Goal: Task Accomplishment & Management: Use online tool/utility

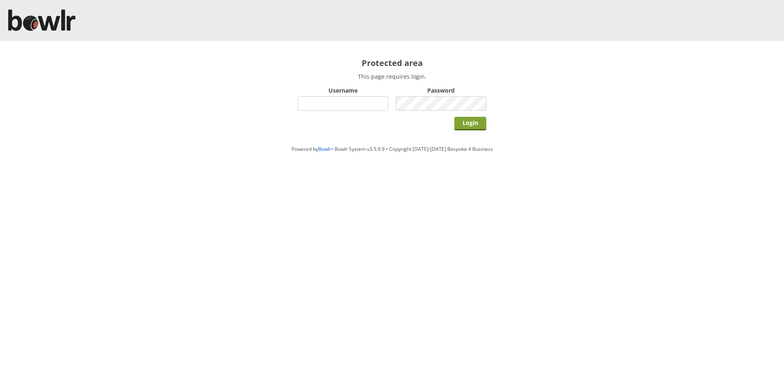
type input "hornseaindoorbowlsclub"
click at [462, 123] on input "Login" at bounding box center [470, 124] width 32 height 14
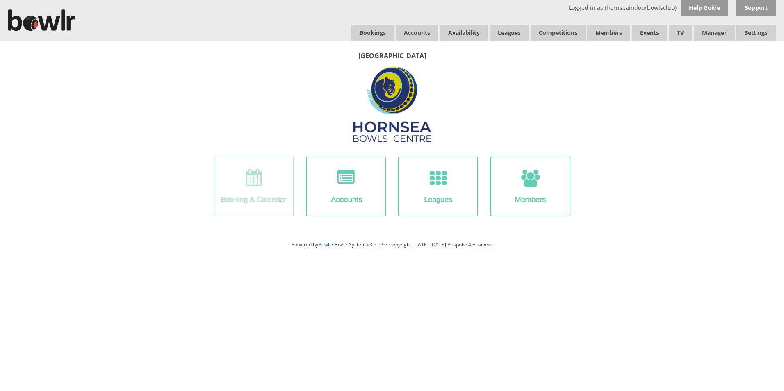
click at [276, 193] on img at bounding box center [254, 187] width 80 height 60
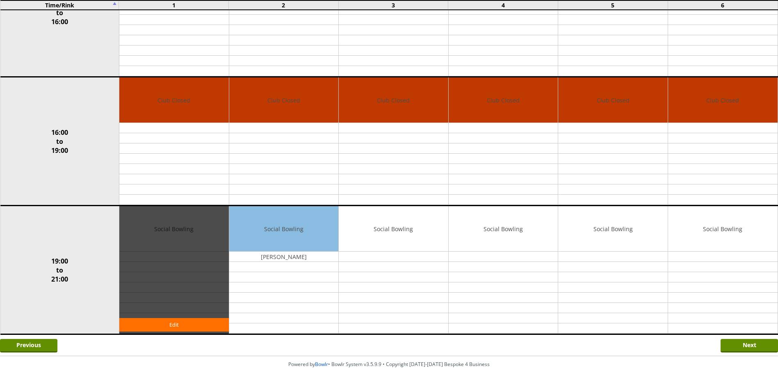
scroll to position [569, 0]
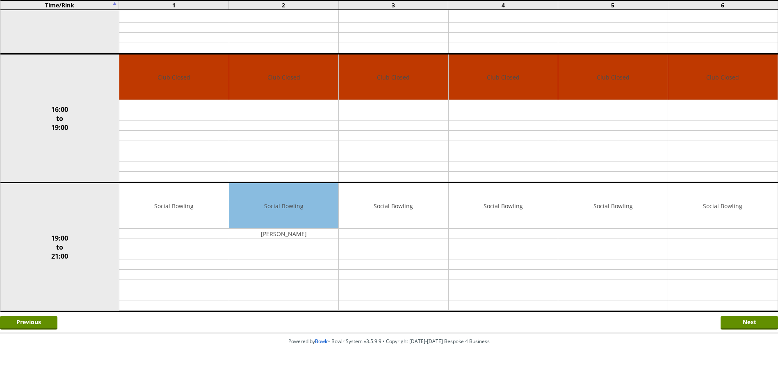
drag, startPoint x: 729, startPoint y: 323, endPoint x: 735, endPoint y: 312, distance: 12.7
click at [730, 320] on input "Next" at bounding box center [748, 323] width 57 height 14
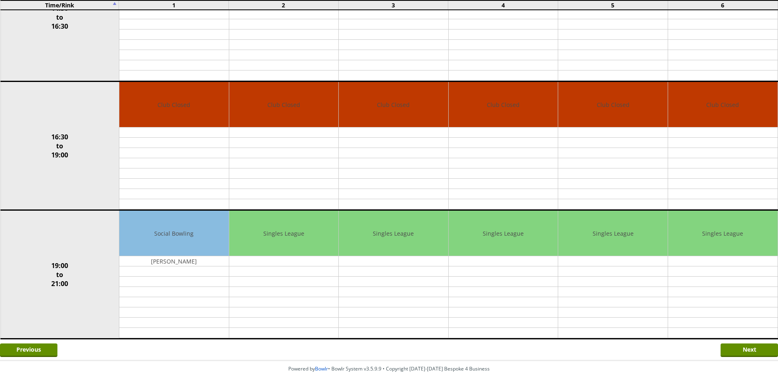
scroll to position [569, 0]
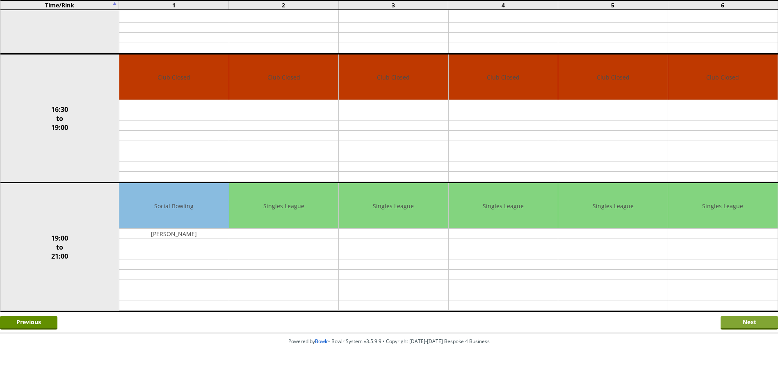
click at [728, 325] on input "Next" at bounding box center [748, 323] width 57 height 14
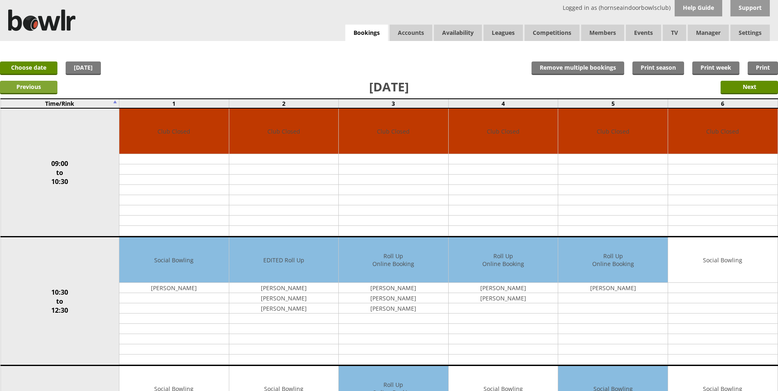
click at [31, 84] on input "Previous" at bounding box center [28, 88] width 57 height 14
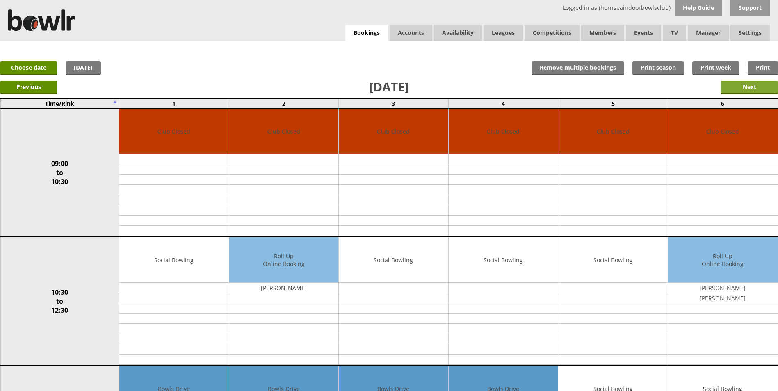
click at [745, 90] on input "Next" at bounding box center [748, 88] width 57 height 14
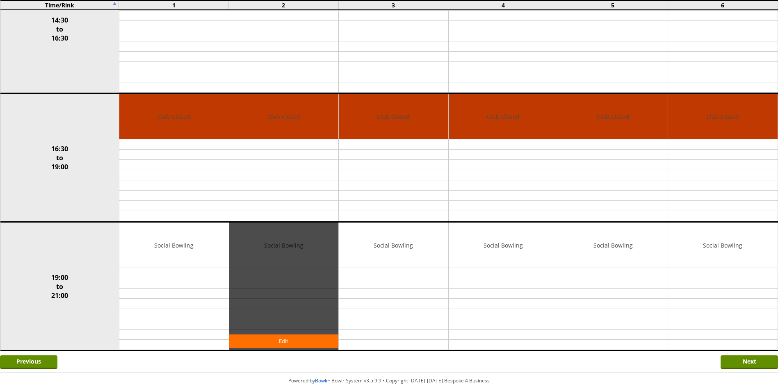
scroll to position [569, 0]
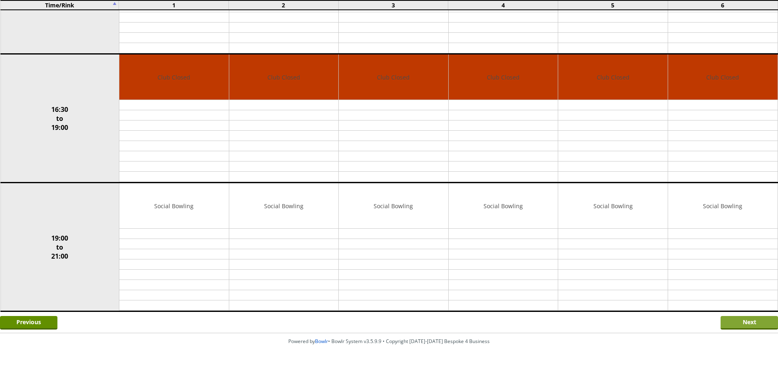
click at [746, 323] on input "Next" at bounding box center [748, 323] width 57 height 14
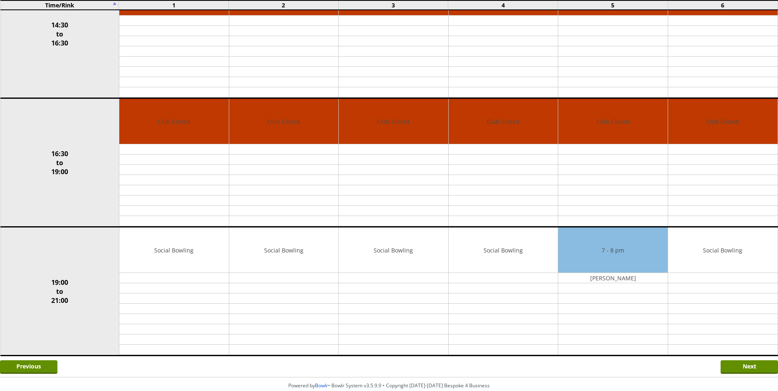
scroll to position [569, 0]
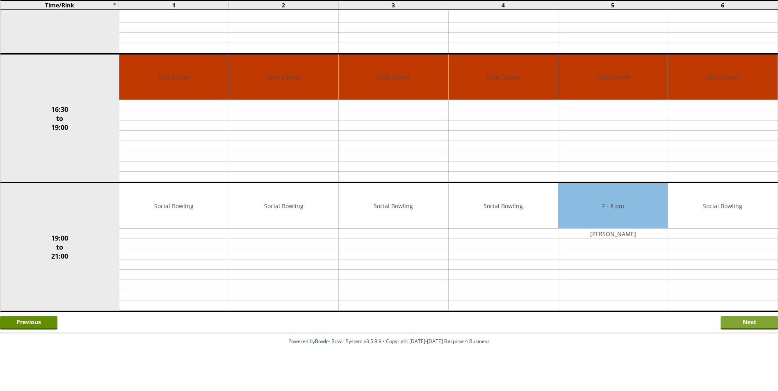
click at [731, 319] on input "Next" at bounding box center [748, 323] width 57 height 14
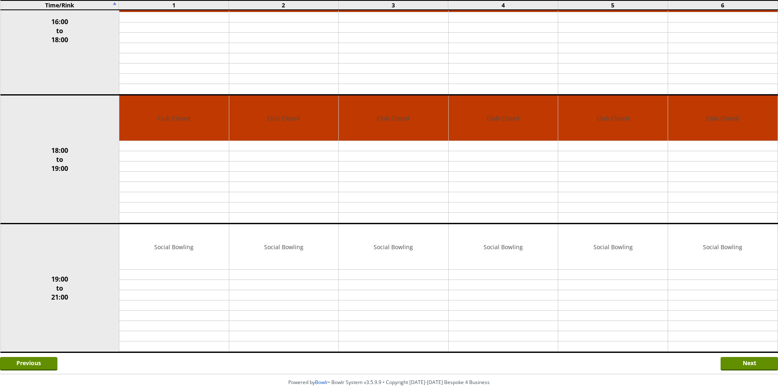
scroll to position [569, 0]
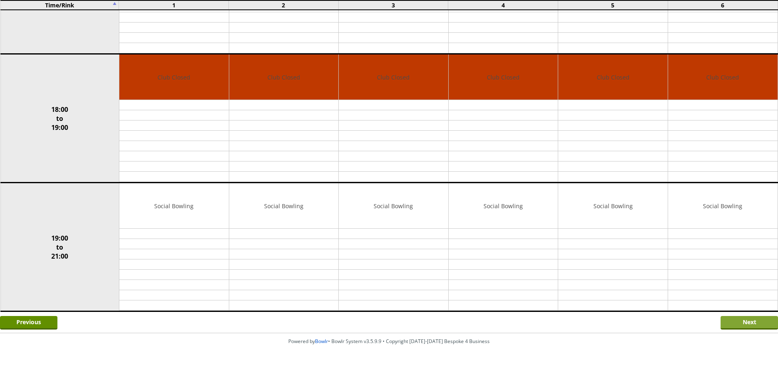
click at [750, 325] on input "Next" at bounding box center [748, 323] width 57 height 14
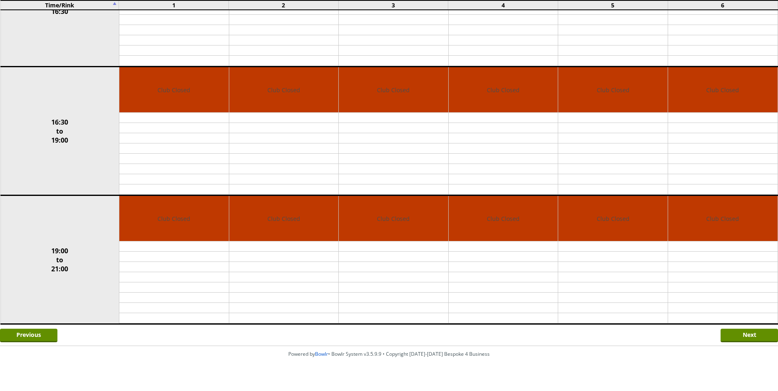
scroll to position [569, 0]
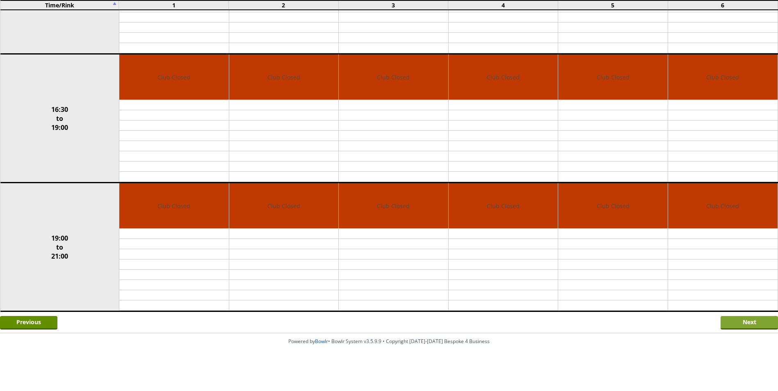
click at [731, 325] on input "Next" at bounding box center [748, 323] width 57 height 14
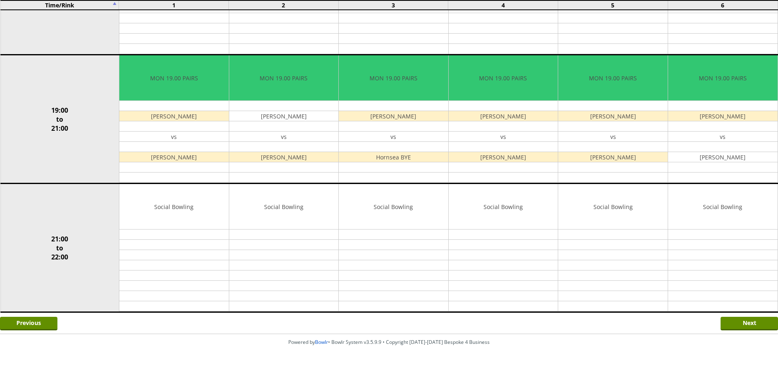
scroll to position [698, 0]
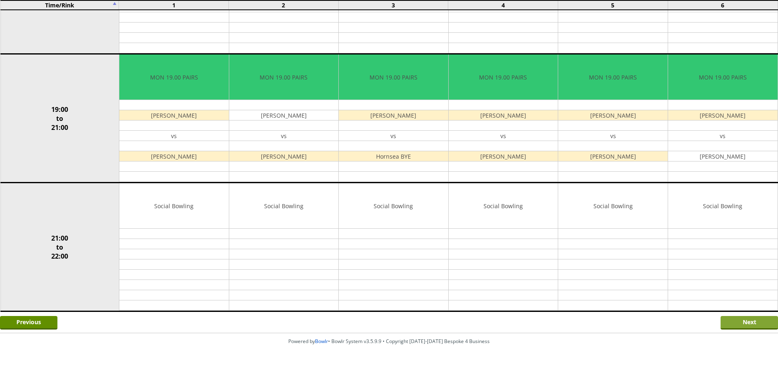
click at [747, 322] on input "Next" at bounding box center [748, 323] width 57 height 14
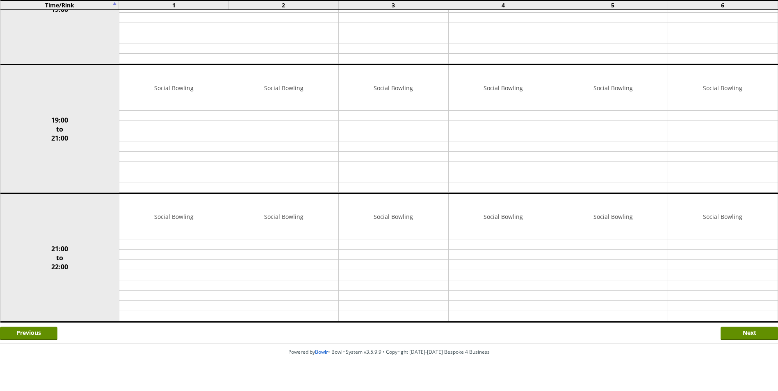
scroll to position [698, 0]
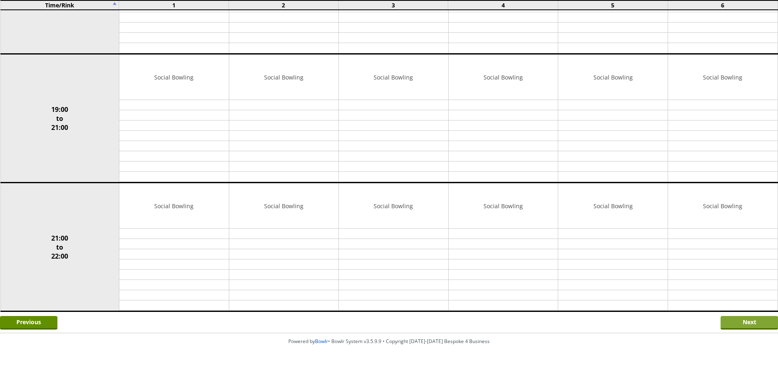
click at [740, 324] on input "Next" at bounding box center [748, 323] width 57 height 14
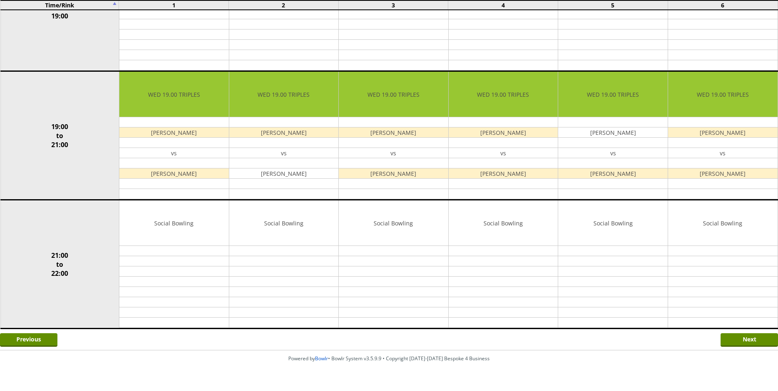
scroll to position [698, 0]
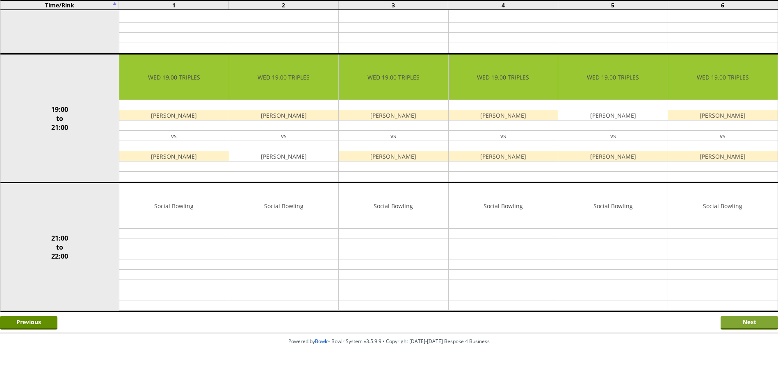
click at [736, 323] on input "Next" at bounding box center [748, 323] width 57 height 14
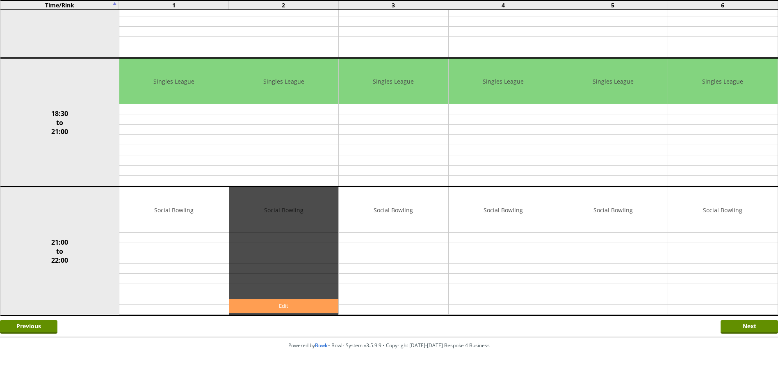
scroll to position [698, 0]
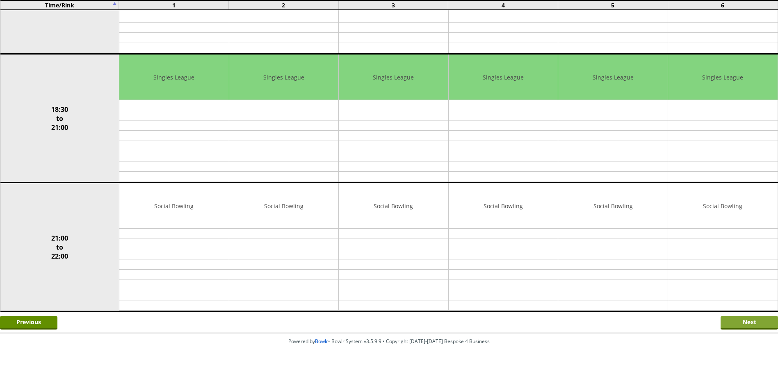
click at [734, 323] on input "Next" at bounding box center [748, 323] width 57 height 14
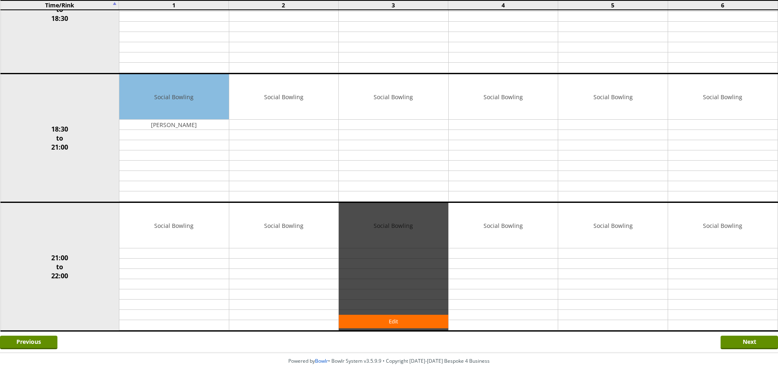
scroll to position [698, 0]
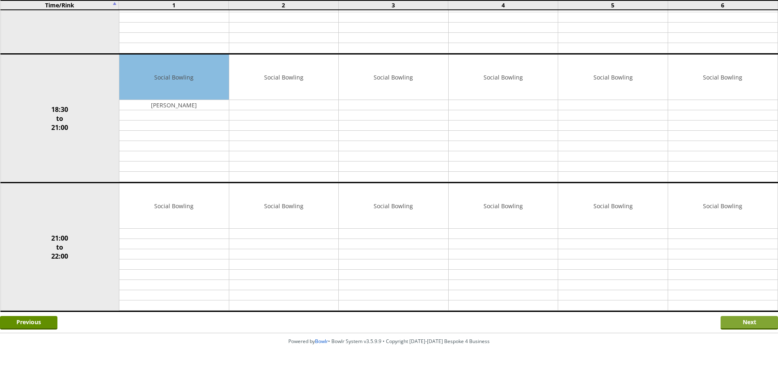
drag, startPoint x: 738, startPoint y: 324, endPoint x: 736, endPoint y: 320, distance: 4.8
click at [738, 323] on input "Next" at bounding box center [748, 323] width 57 height 14
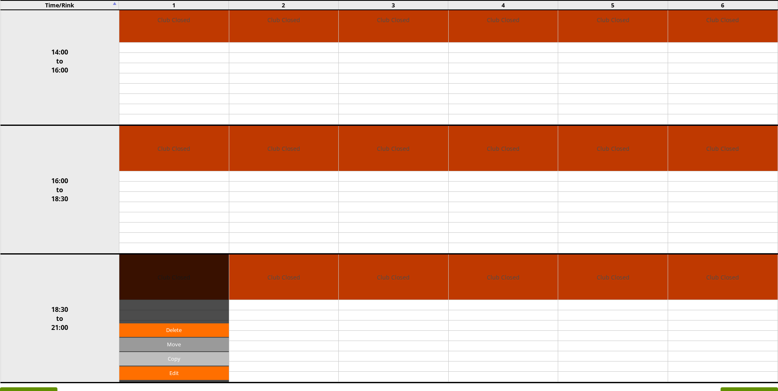
scroll to position [440, 0]
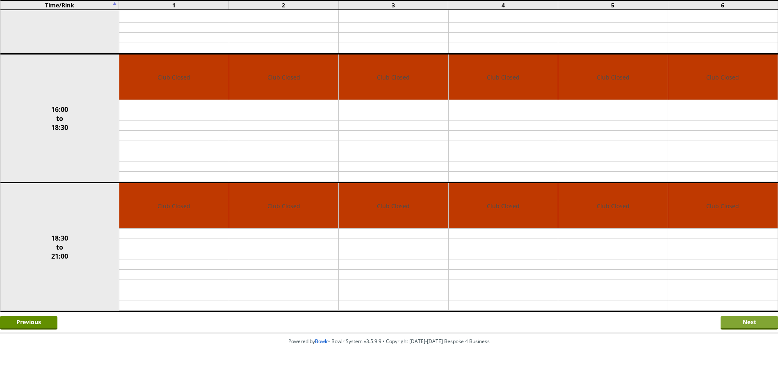
click at [760, 327] on input "Next" at bounding box center [748, 323] width 57 height 14
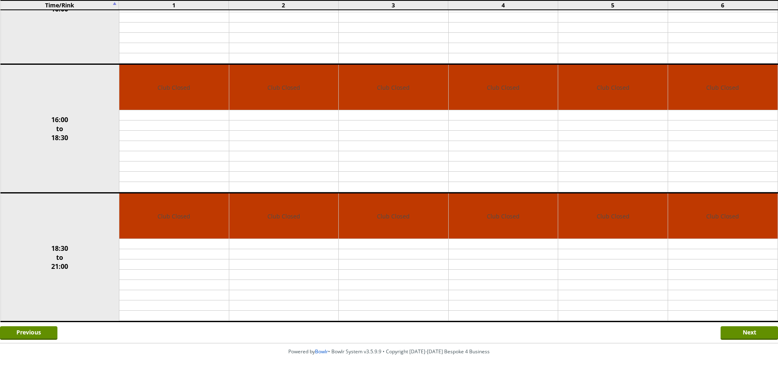
scroll to position [440, 0]
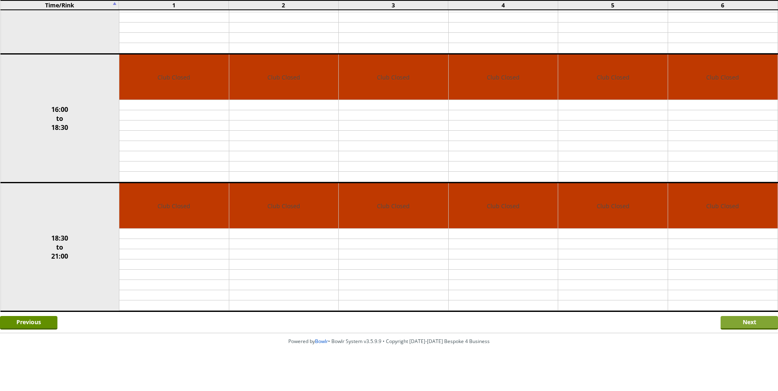
click at [743, 325] on input "Next" at bounding box center [748, 323] width 57 height 14
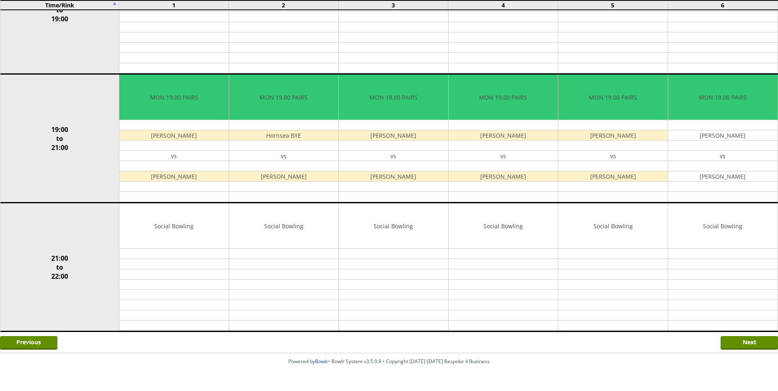
scroll to position [698, 0]
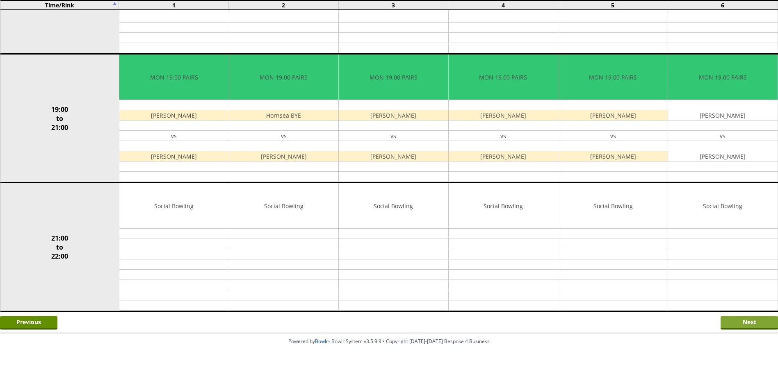
click at [732, 327] on input "Next" at bounding box center [748, 323] width 57 height 14
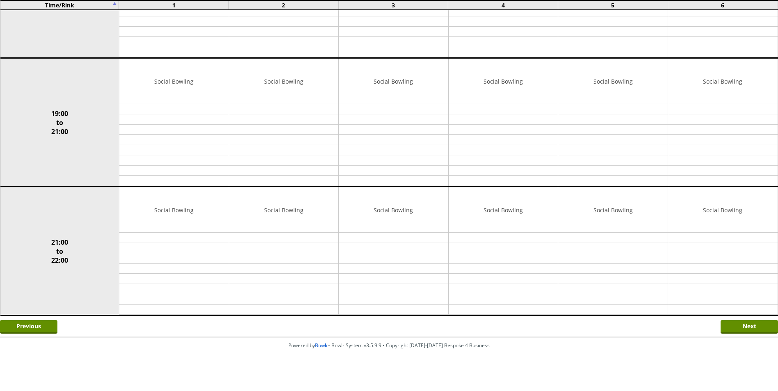
scroll to position [698, 0]
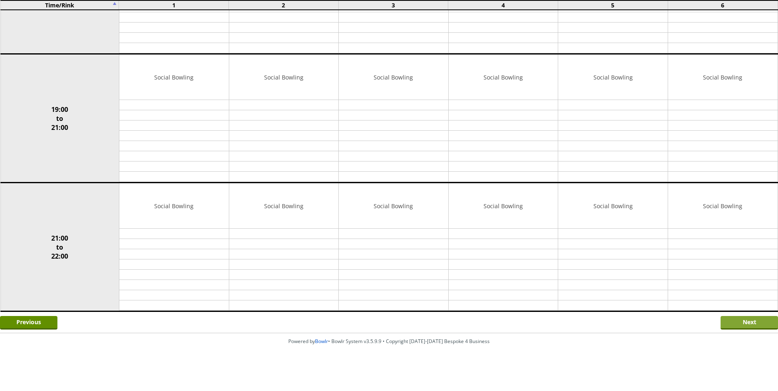
click at [732, 321] on input "Next" at bounding box center [748, 323] width 57 height 14
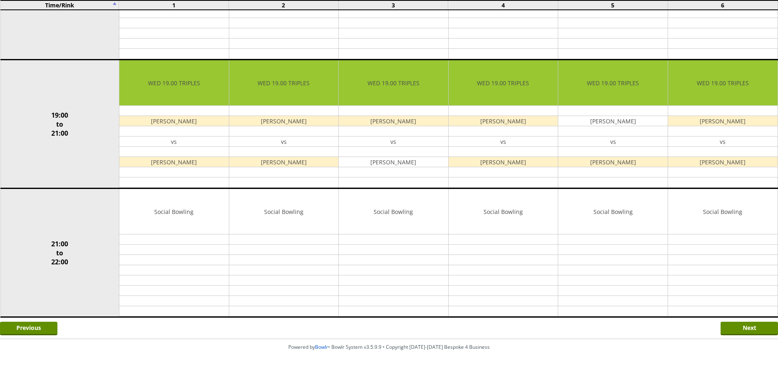
scroll to position [698, 0]
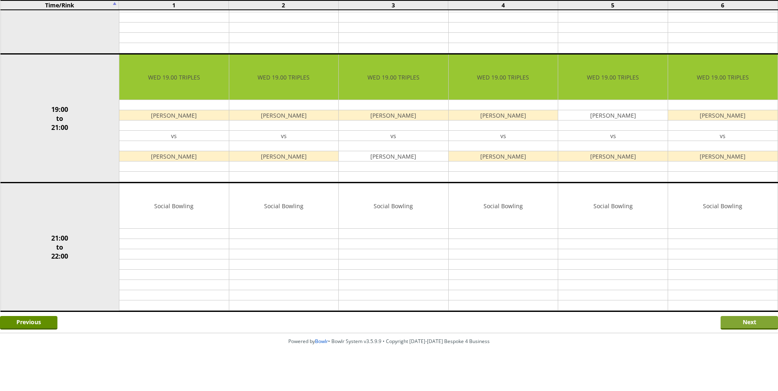
click at [727, 322] on input "Next" at bounding box center [748, 323] width 57 height 14
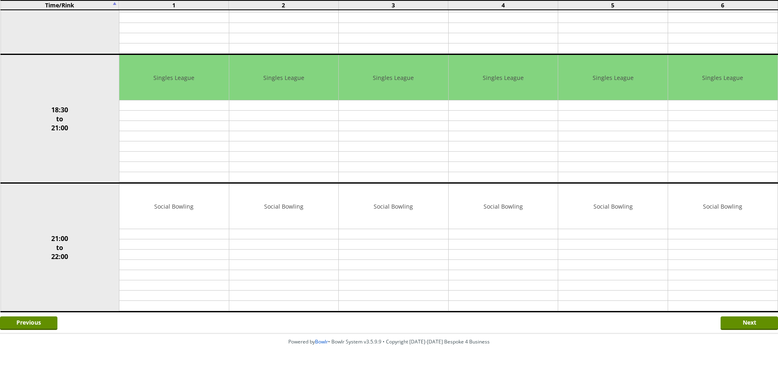
scroll to position [698, 0]
click at [731, 325] on input "Next" at bounding box center [748, 323] width 57 height 14
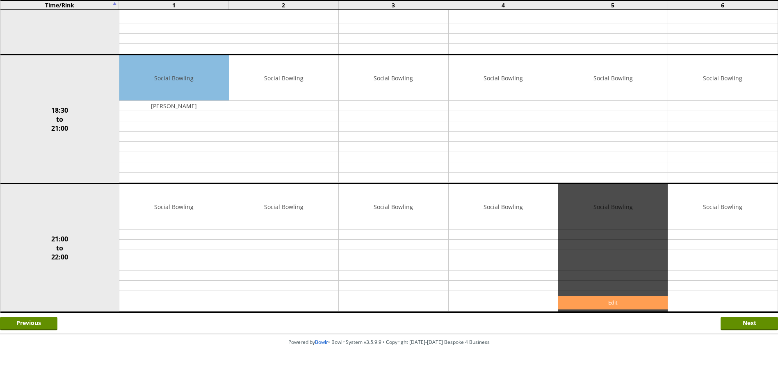
scroll to position [698, 0]
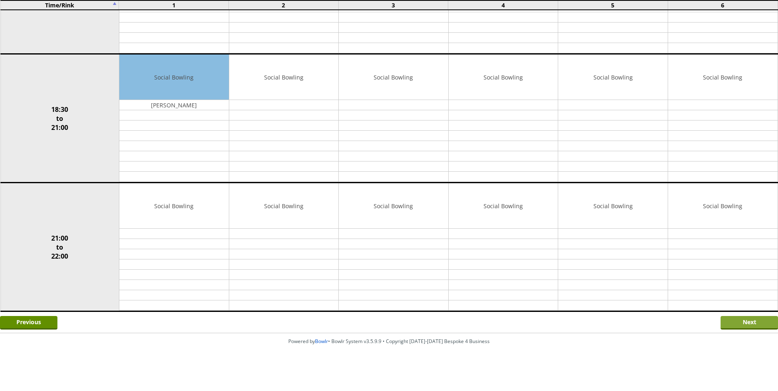
click at [740, 323] on input "Next" at bounding box center [748, 323] width 57 height 14
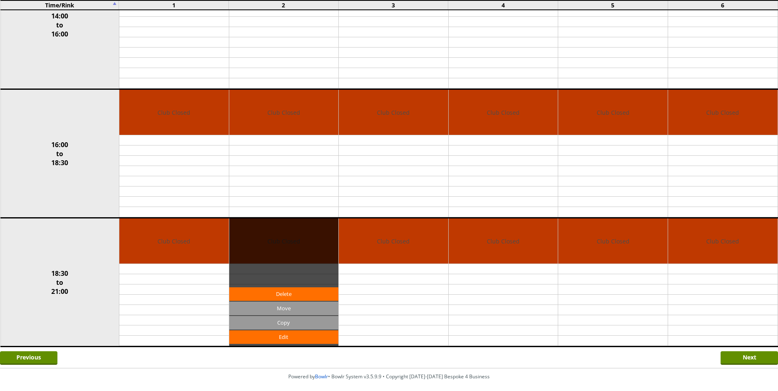
scroll to position [440, 0]
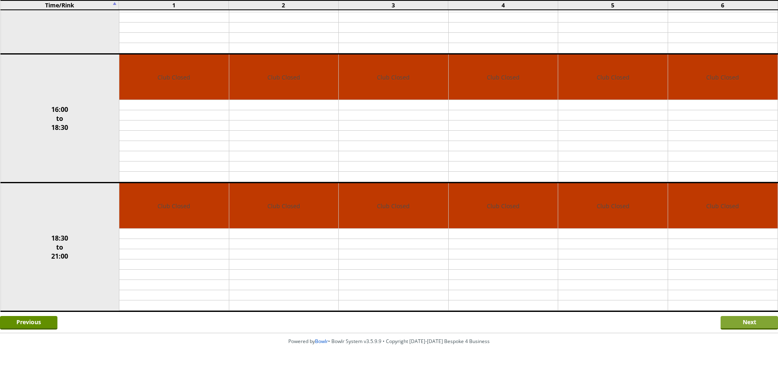
click at [734, 323] on input "Next" at bounding box center [748, 323] width 57 height 14
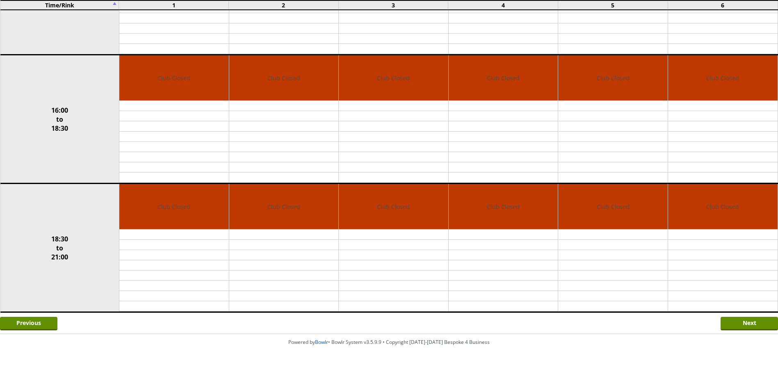
scroll to position [440, 0]
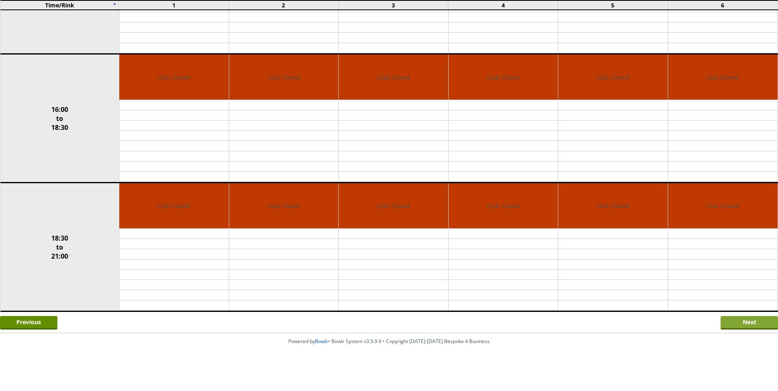
click at [736, 323] on input "Next" at bounding box center [748, 323] width 57 height 14
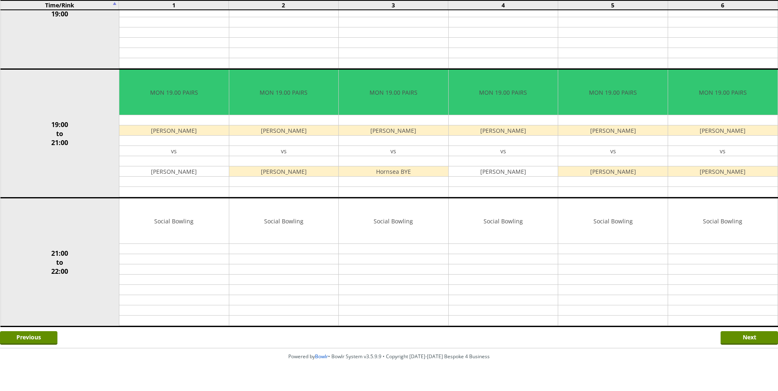
scroll to position [697, 0]
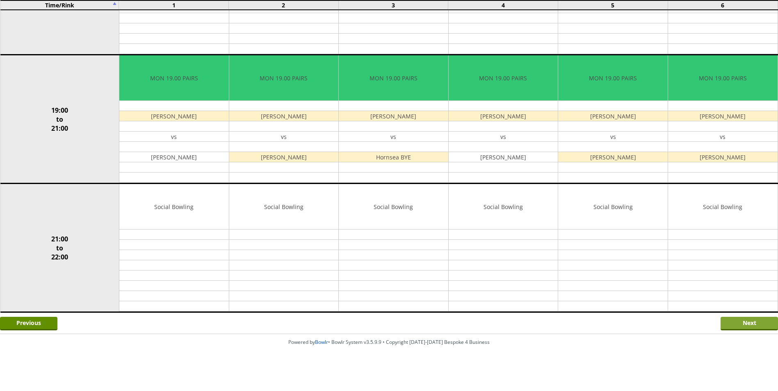
click at [727, 323] on input "Next" at bounding box center [748, 324] width 57 height 14
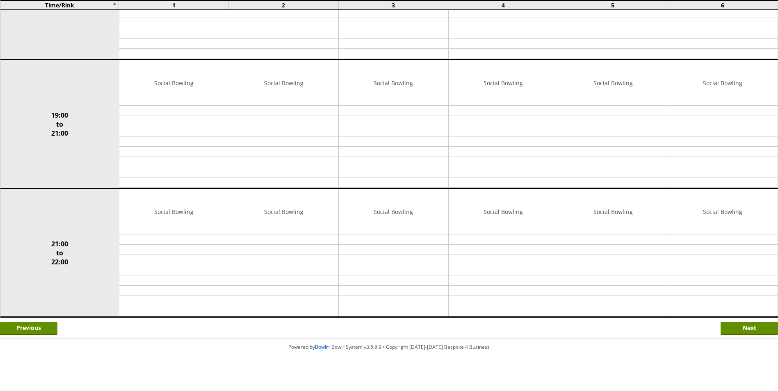
scroll to position [698, 0]
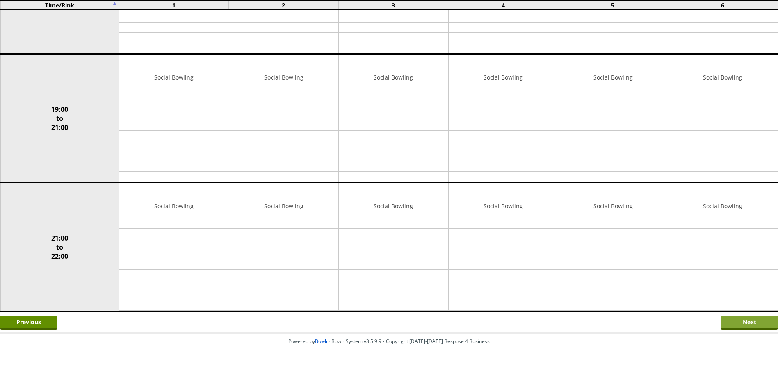
click at [734, 320] on input "Next" at bounding box center [748, 323] width 57 height 14
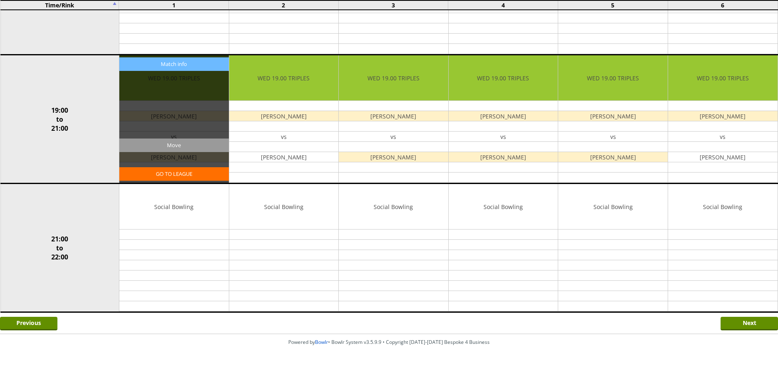
scroll to position [698, 0]
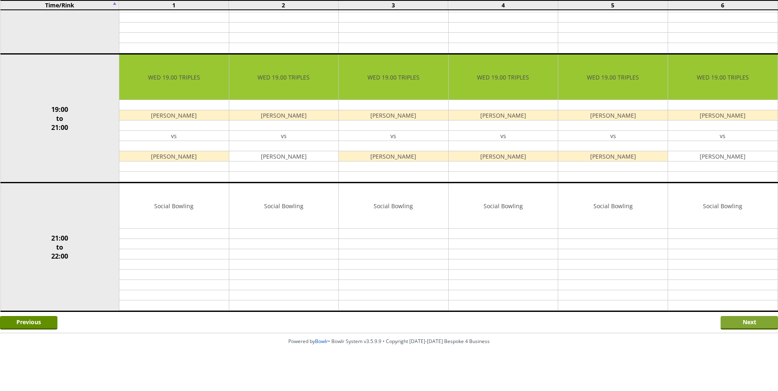
click at [739, 323] on input "Next" at bounding box center [748, 323] width 57 height 14
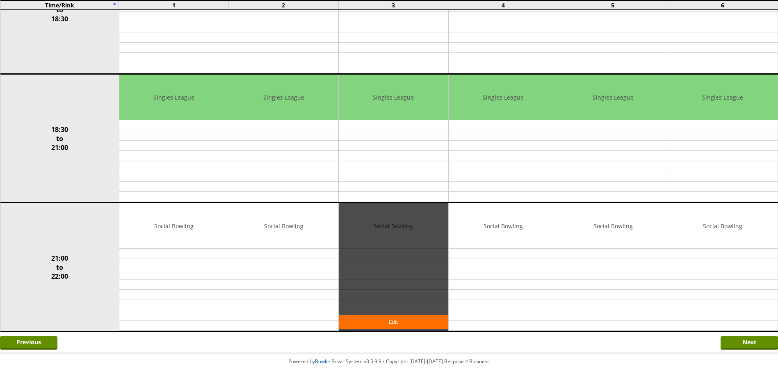
scroll to position [698, 0]
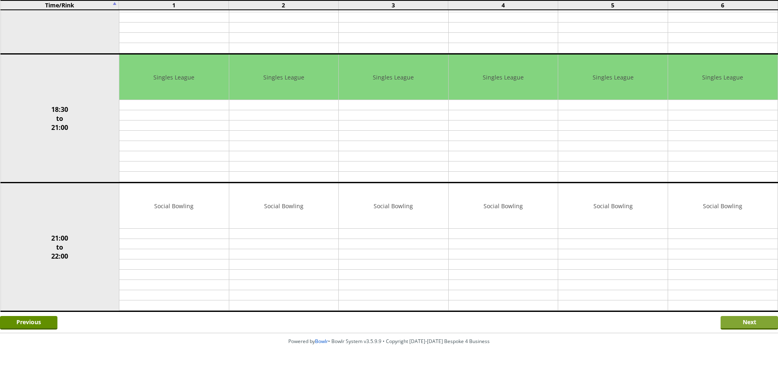
click at [746, 325] on input "Next" at bounding box center [748, 323] width 57 height 14
